Goal: Task Accomplishment & Management: Manage account settings

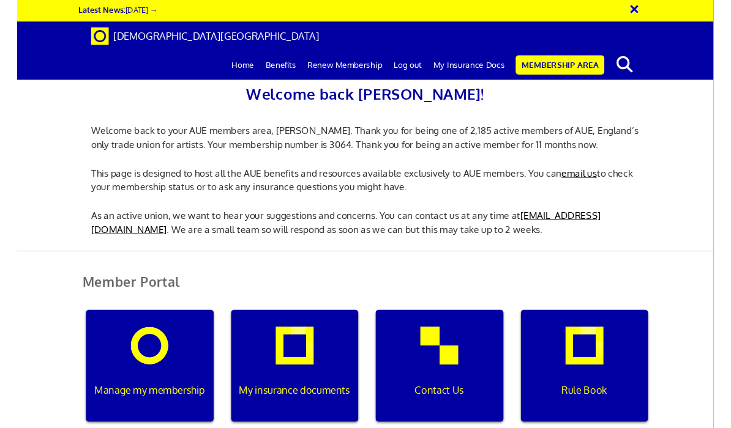
scroll to position [274, 0]
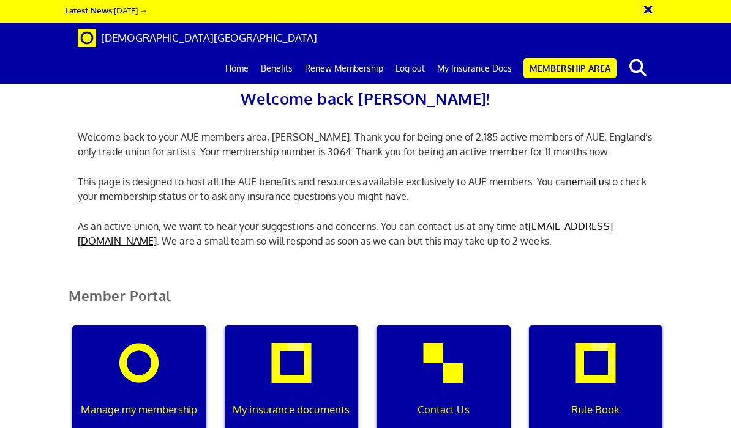
click at [345, 326] on div "My insurance documents" at bounding box center [292, 384] width 134 height 117
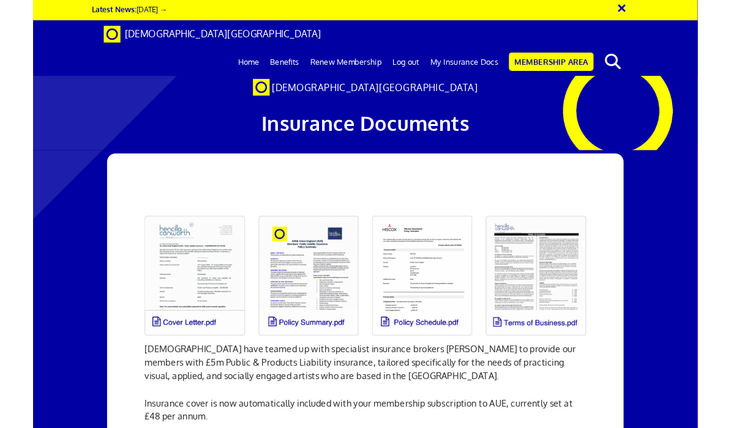
scroll to position [170, 0]
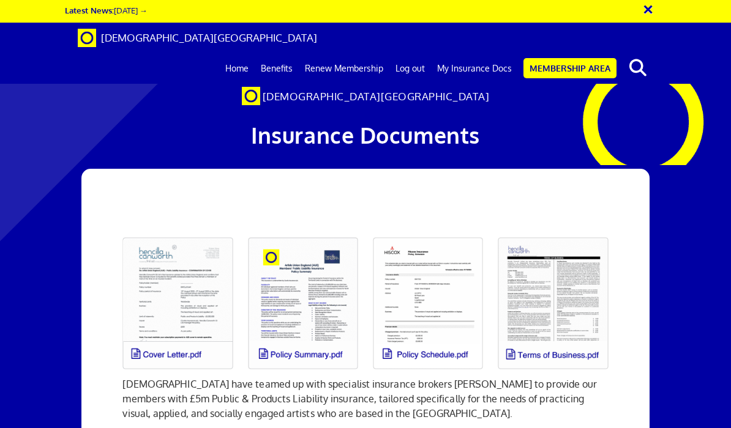
click at [338, 230] on link at bounding box center [302, 303] width 125 height 147
click at [572, 58] on link "Membership Area" at bounding box center [569, 68] width 93 height 20
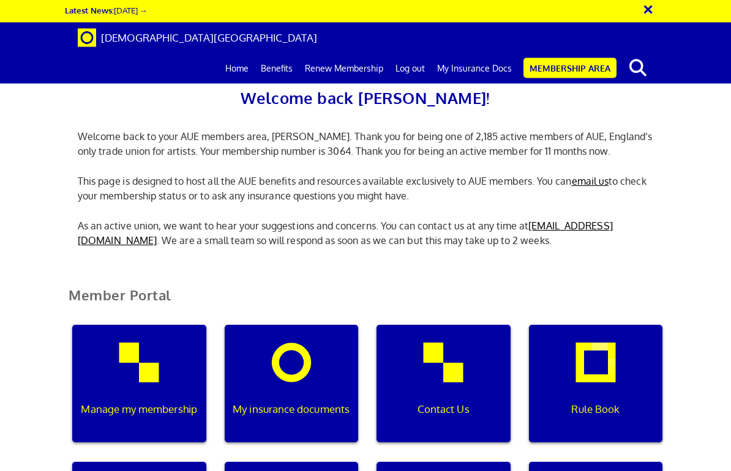
scroll to position [248, 0]
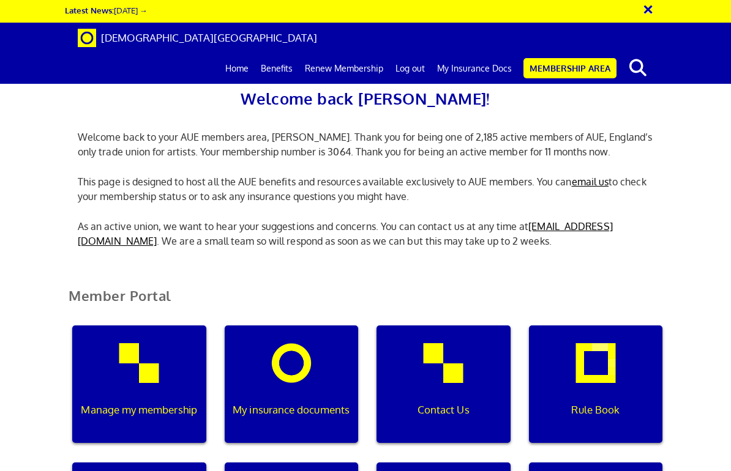
click at [175, 326] on div "Manage my membership" at bounding box center [139, 384] width 134 height 117
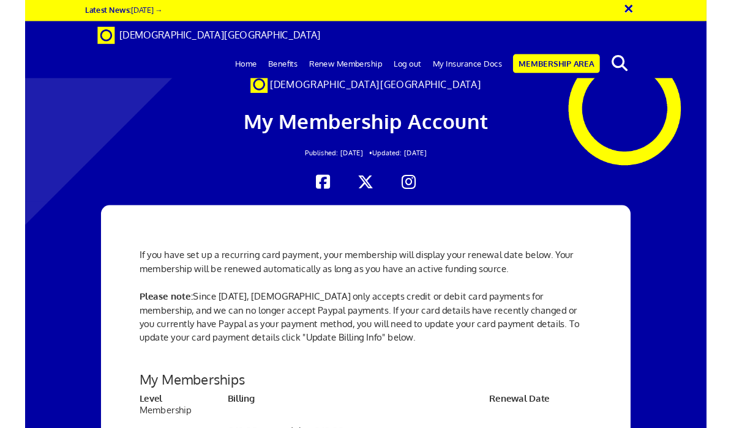
scroll to position [370, 0]
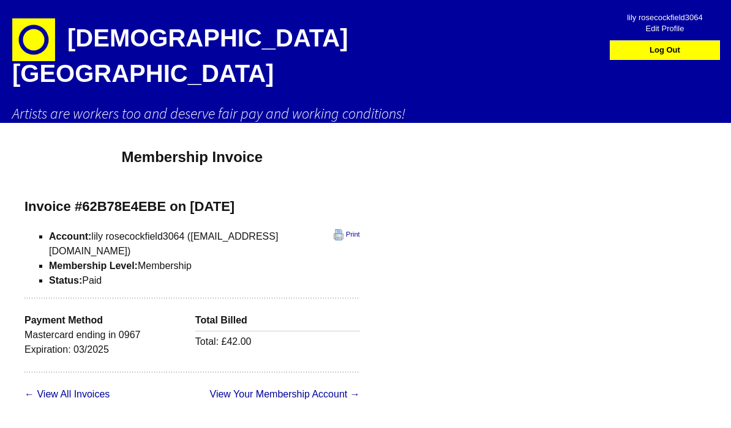
click at [84, 389] on link "← View All Invoices" at bounding box center [66, 394] width 85 height 10
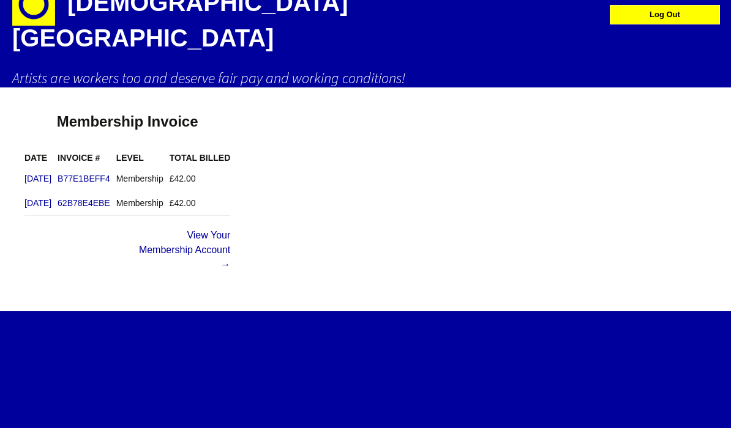
scroll to position [35, 0]
click at [170, 191] on td "Membership" at bounding box center [142, 203] width 53 height 25
click at [110, 198] on link "62B78E4EBE" at bounding box center [84, 203] width 53 height 10
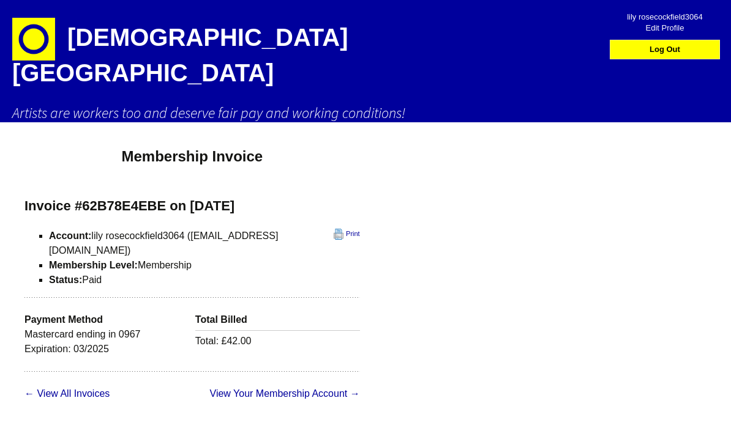
click at [286, 389] on link "View Your Membership Account →" at bounding box center [285, 394] width 150 height 10
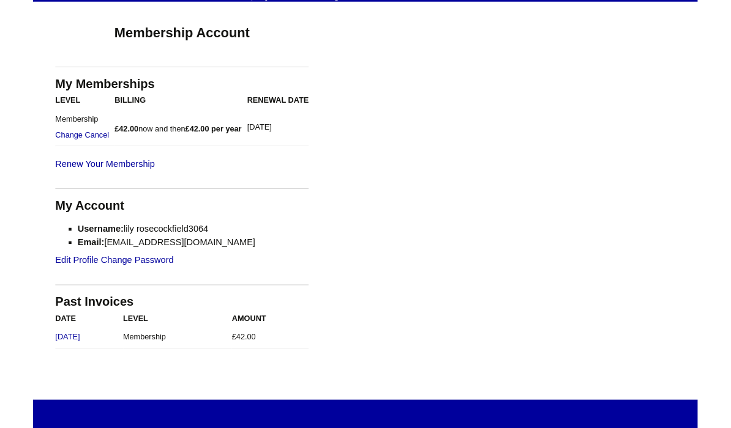
scroll to position [122, 0]
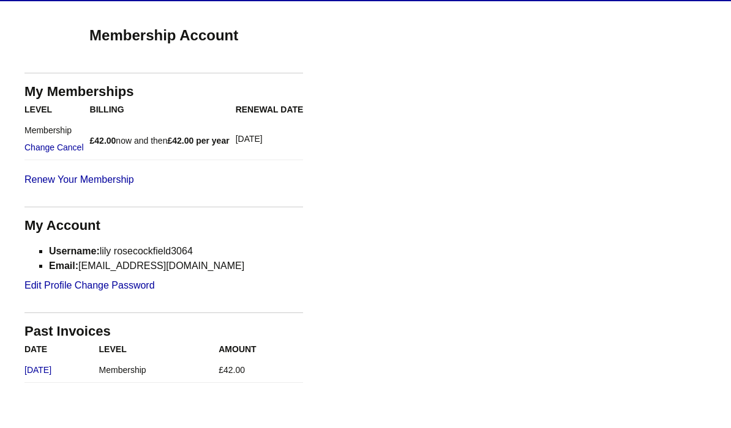
click at [103, 173] on link "View all Membership Options" at bounding box center [142, 180] width 236 height 15
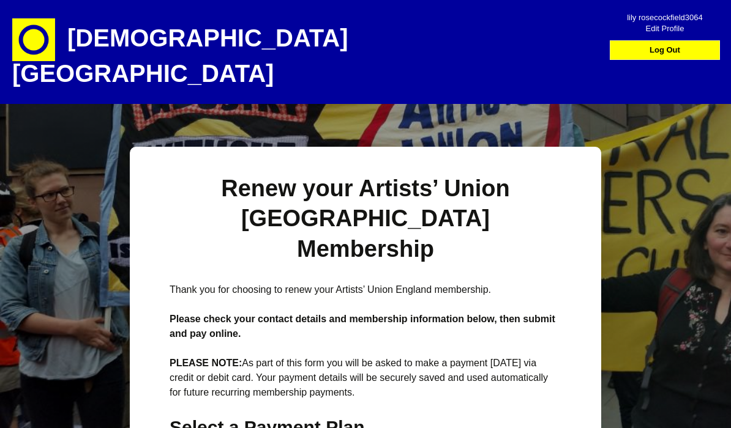
select select
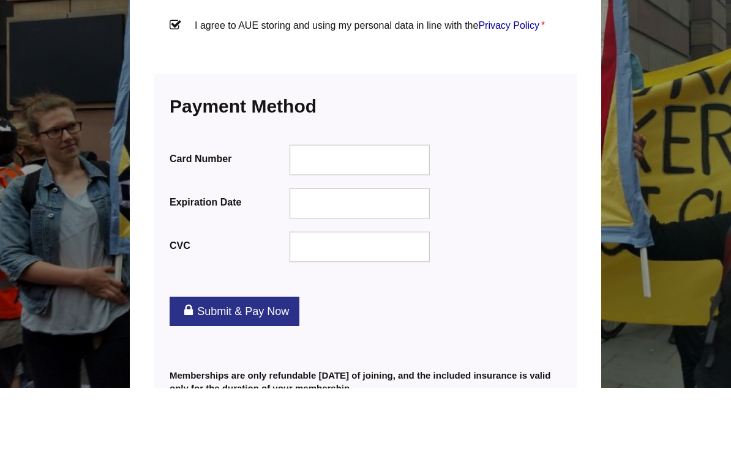
scroll to position [1348, 0]
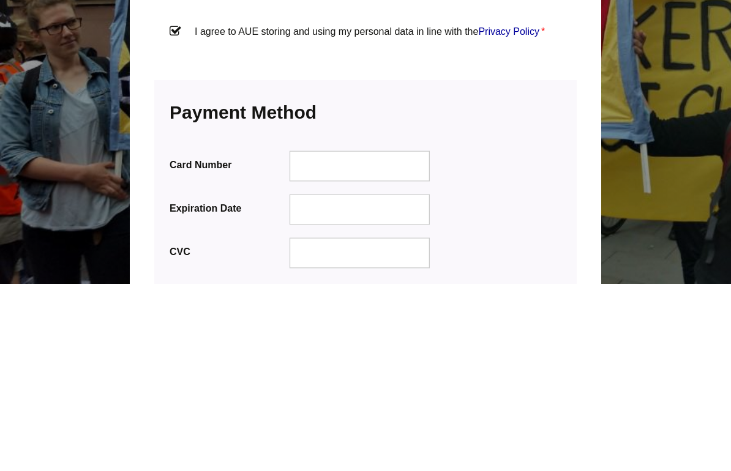
click at [377, 381] on div at bounding box center [359, 396] width 141 height 31
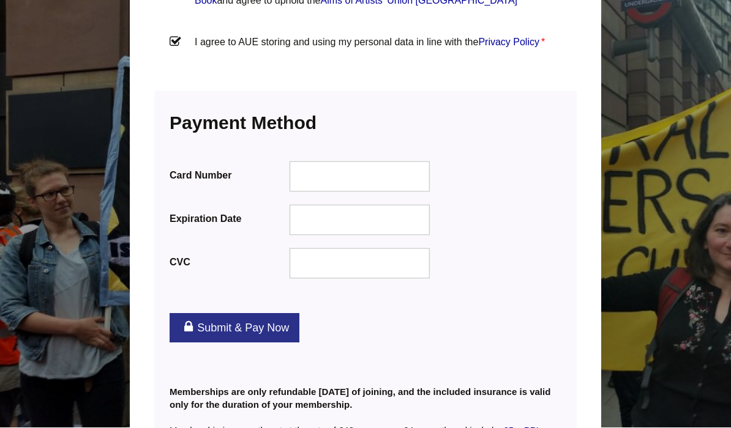
scroll to position [1525, 0]
click at [283, 313] on link "Submit & Pay Now" at bounding box center [235, 327] width 130 height 29
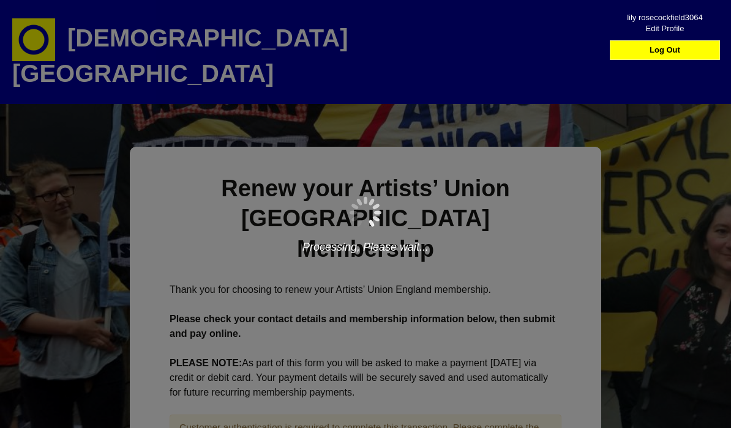
select select
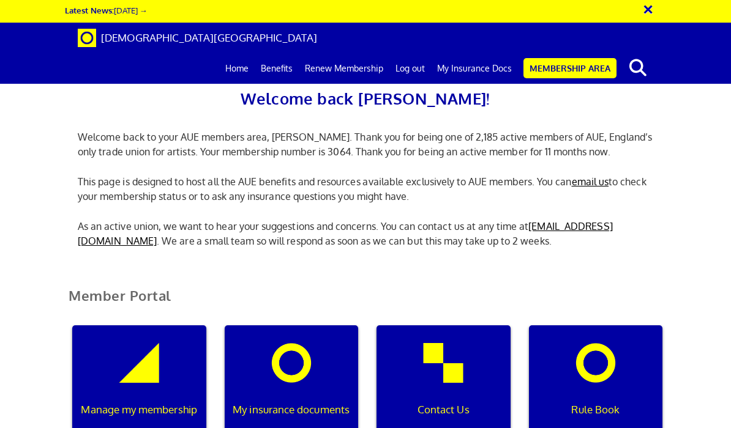
scroll to position [89, 0]
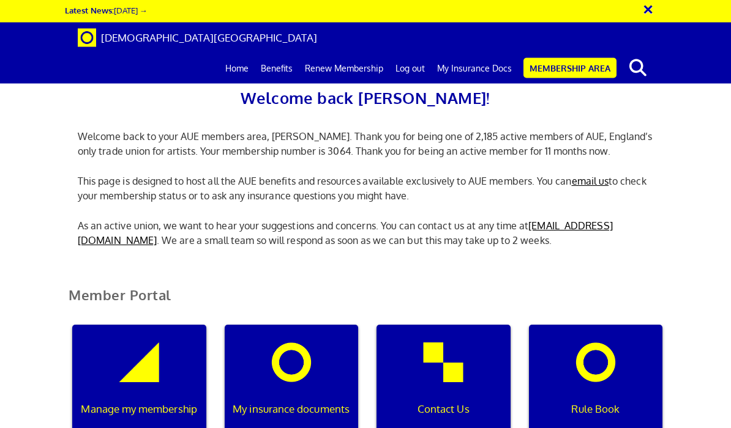
click at [162, 402] on p "Manage my membership" at bounding box center [139, 410] width 121 height 16
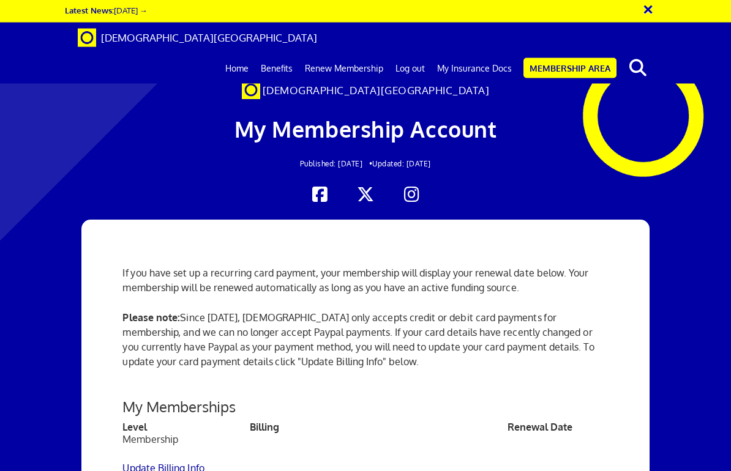
scroll to position [316, 0]
click at [155, 428] on link "Update Billing Info" at bounding box center [162, 469] width 81 height 12
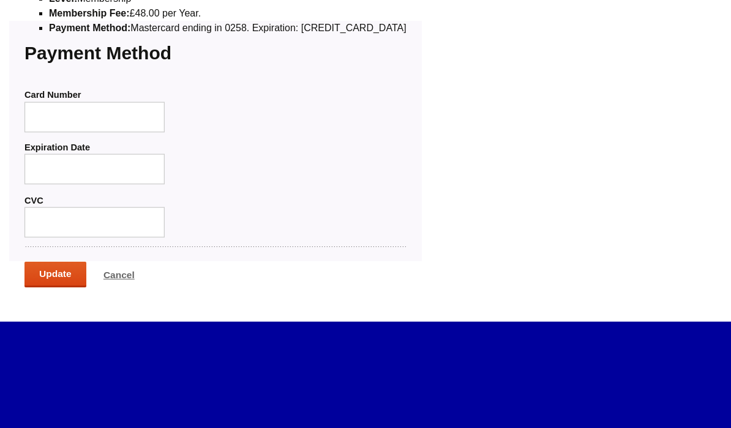
scroll to position [211, 0]
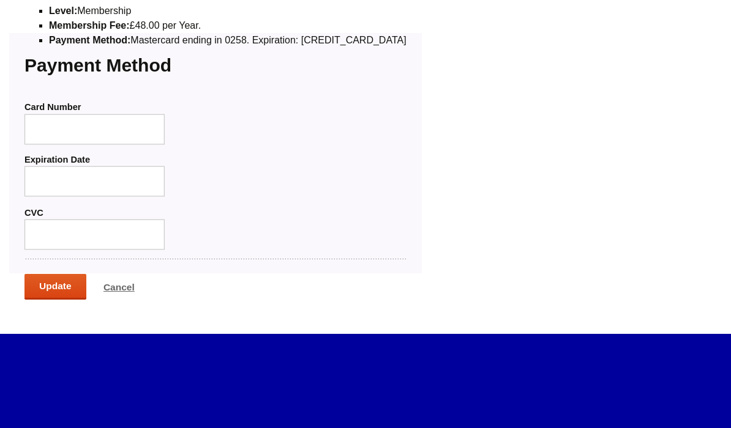
click at [59, 274] on input "Update" at bounding box center [55, 287] width 62 height 26
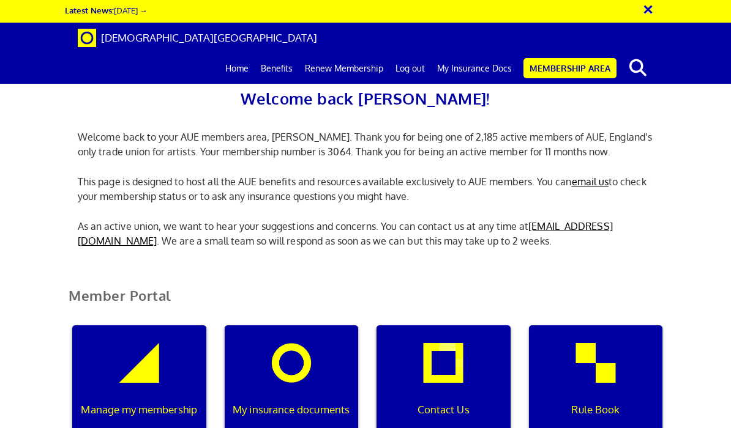
scroll to position [0, 4]
click at [327, 402] on p "My insurance documents" at bounding box center [291, 410] width 121 height 16
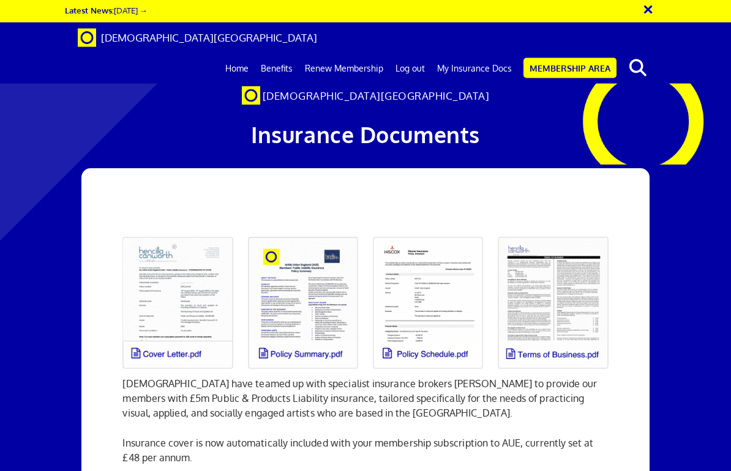
scroll to position [95, 0]
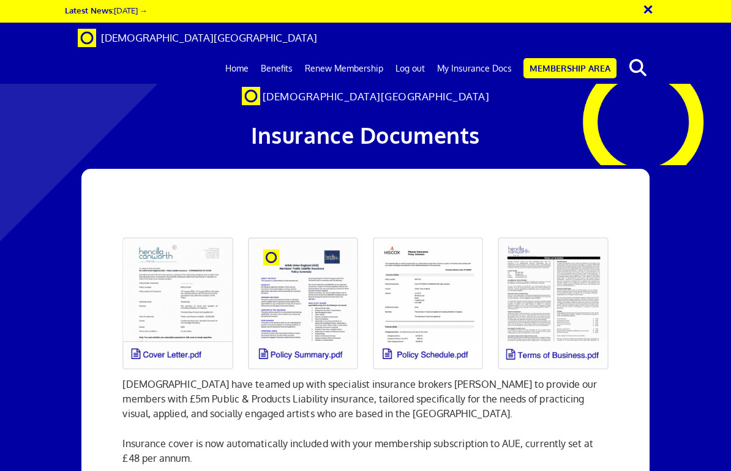
click at [195, 230] on link at bounding box center [177, 303] width 125 height 147
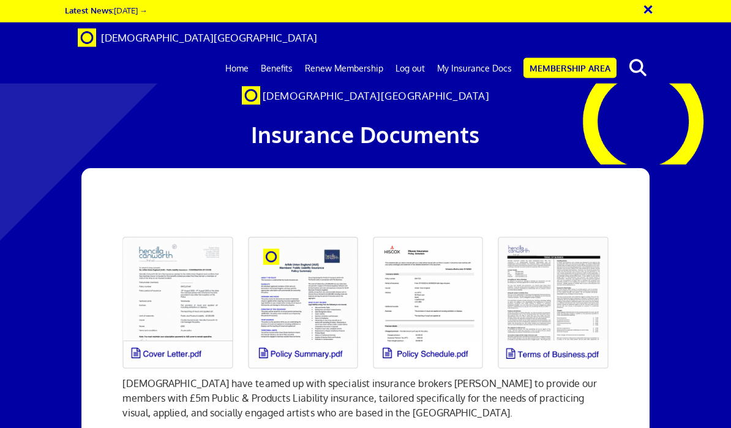
scroll to position [0, 0]
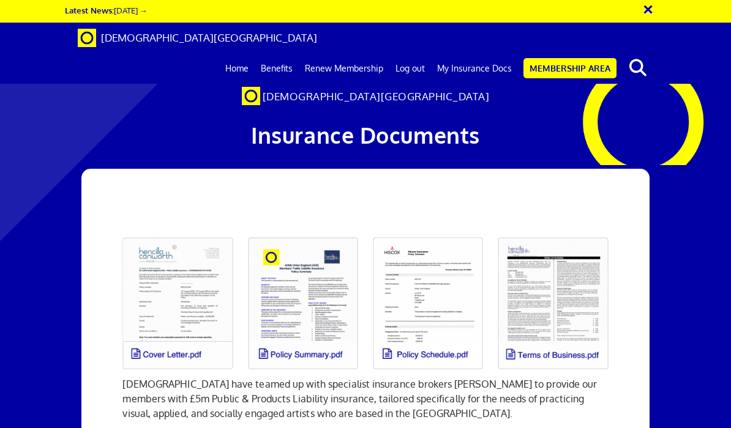
scroll to position [0, 1]
click at [242, 53] on link "Home" at bounding box center [236, 68] width 35 height 31
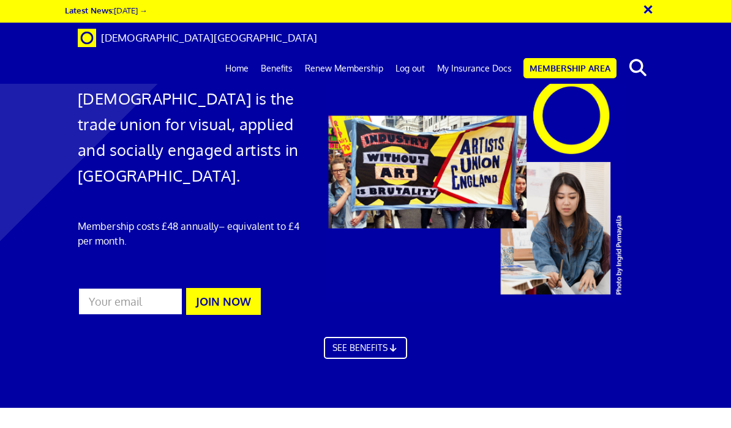
scroll to position [0, 1]
click at [558, 58] on link "Membership Area" at bounding box center [569, 68] width 93 height 20
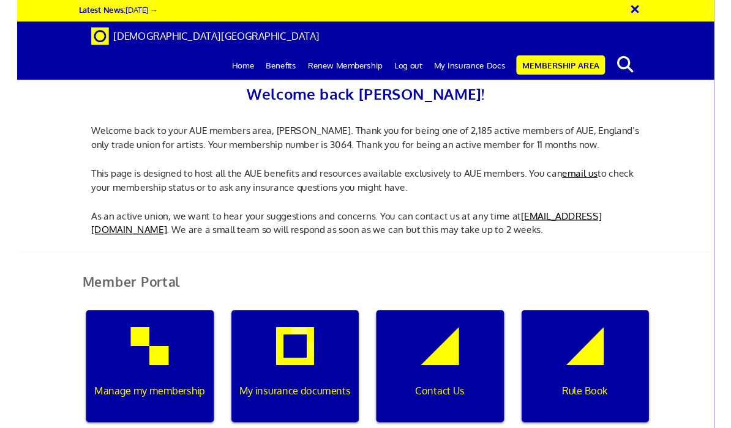
scroll to position [261, 0]
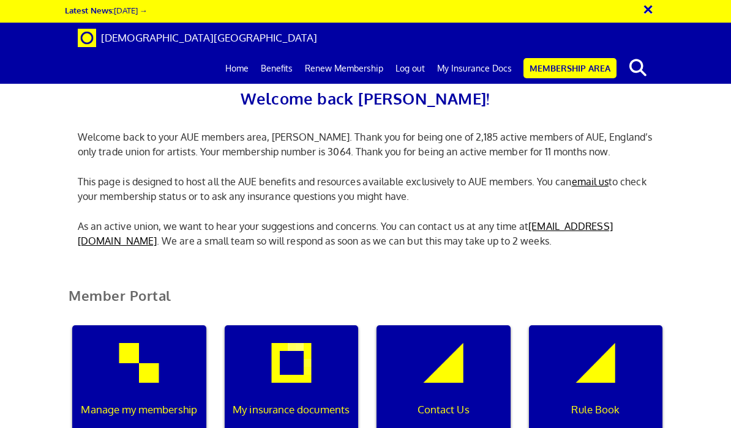
click at [322, 326] on div "My insurance documents" at bounding box center [292, 384] width 134 height 117
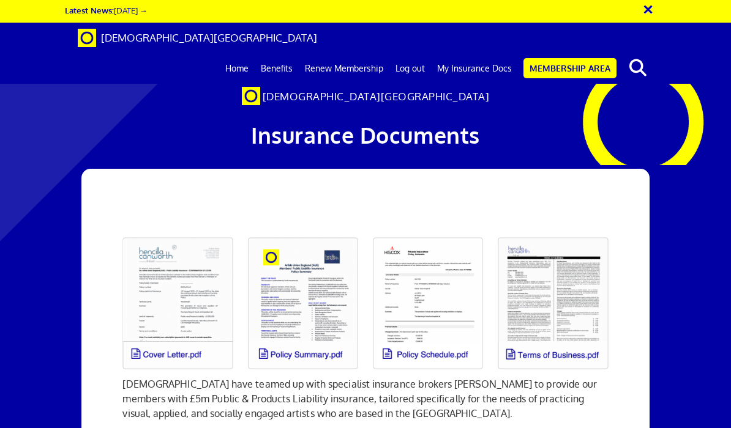
scroll to position [153, 0]
click at [205, 230] on link at bounding box center [177, 303] width 125 height 147
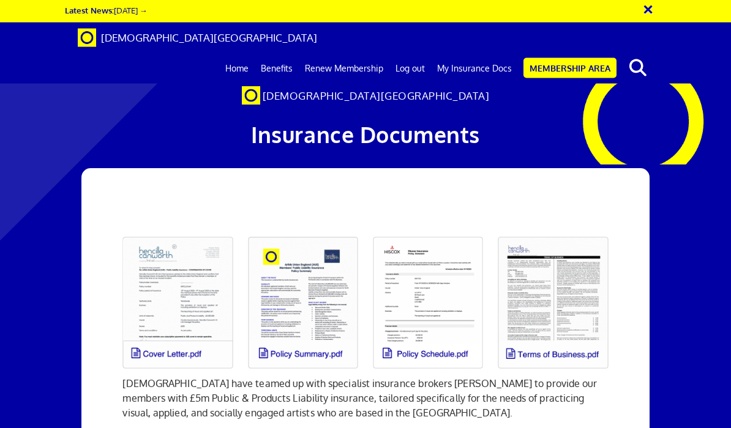
click at [337, 230] on link at bounding box center [302, 303] width 125 height 147
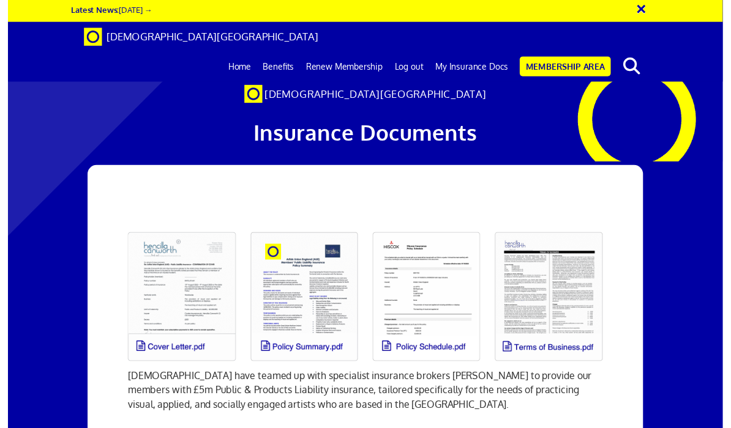
scroll to position [10, 0]
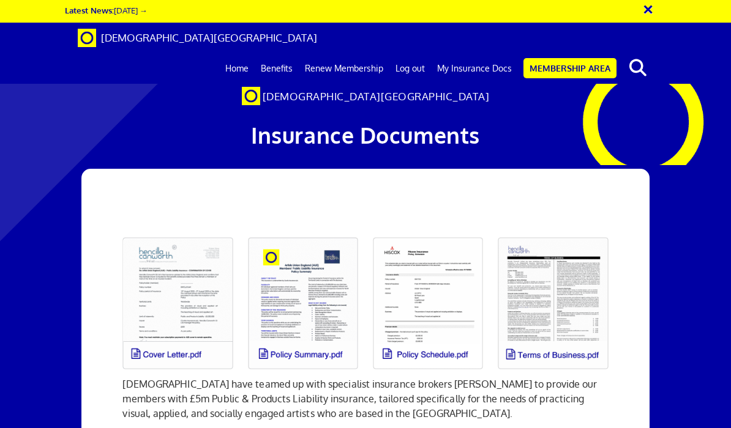
click at [579, 58] on link "Membership Area" at bounding box center [569, 68] width 93 height 20
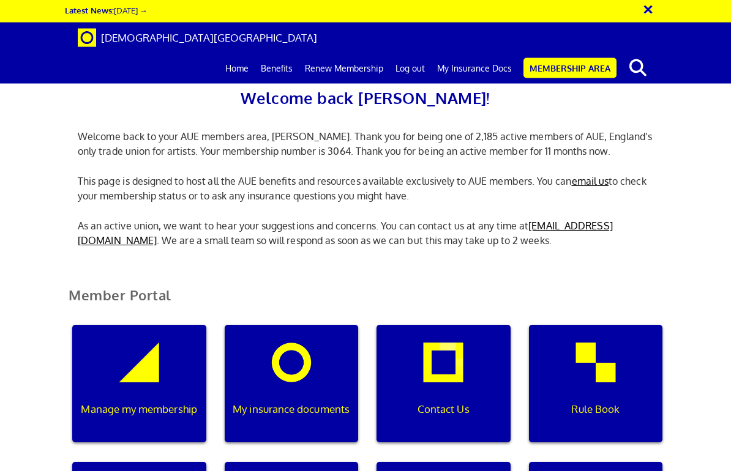
scroll to position [190, 0]
click at [170, 326] on div "Manage my membership" at bounding box center [139, 384] width 134 height 117
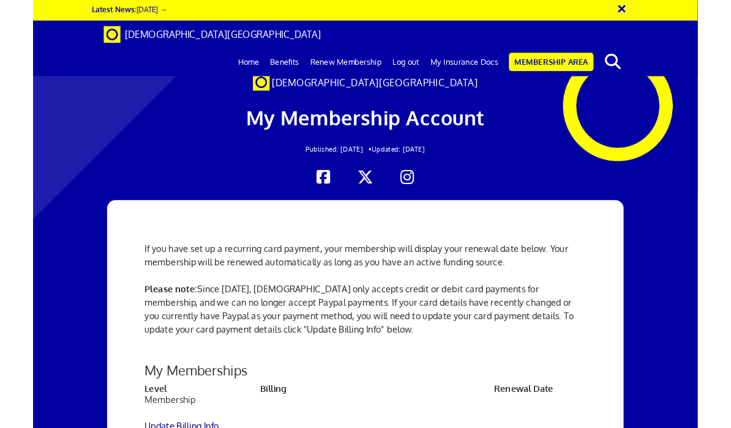
scroll to position [465, 0]
